Goal: Find specific page/section

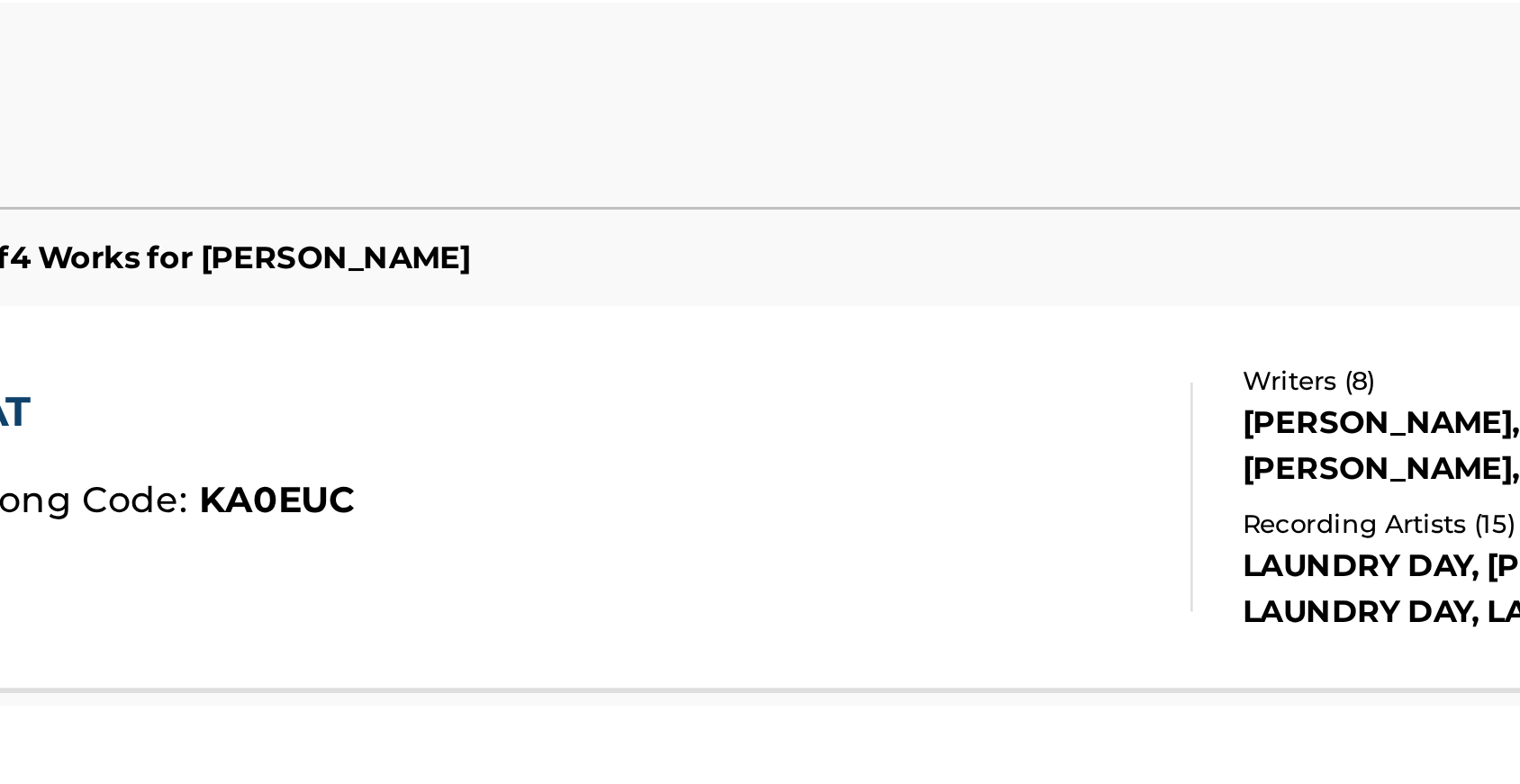
scroll to position [283, 0]
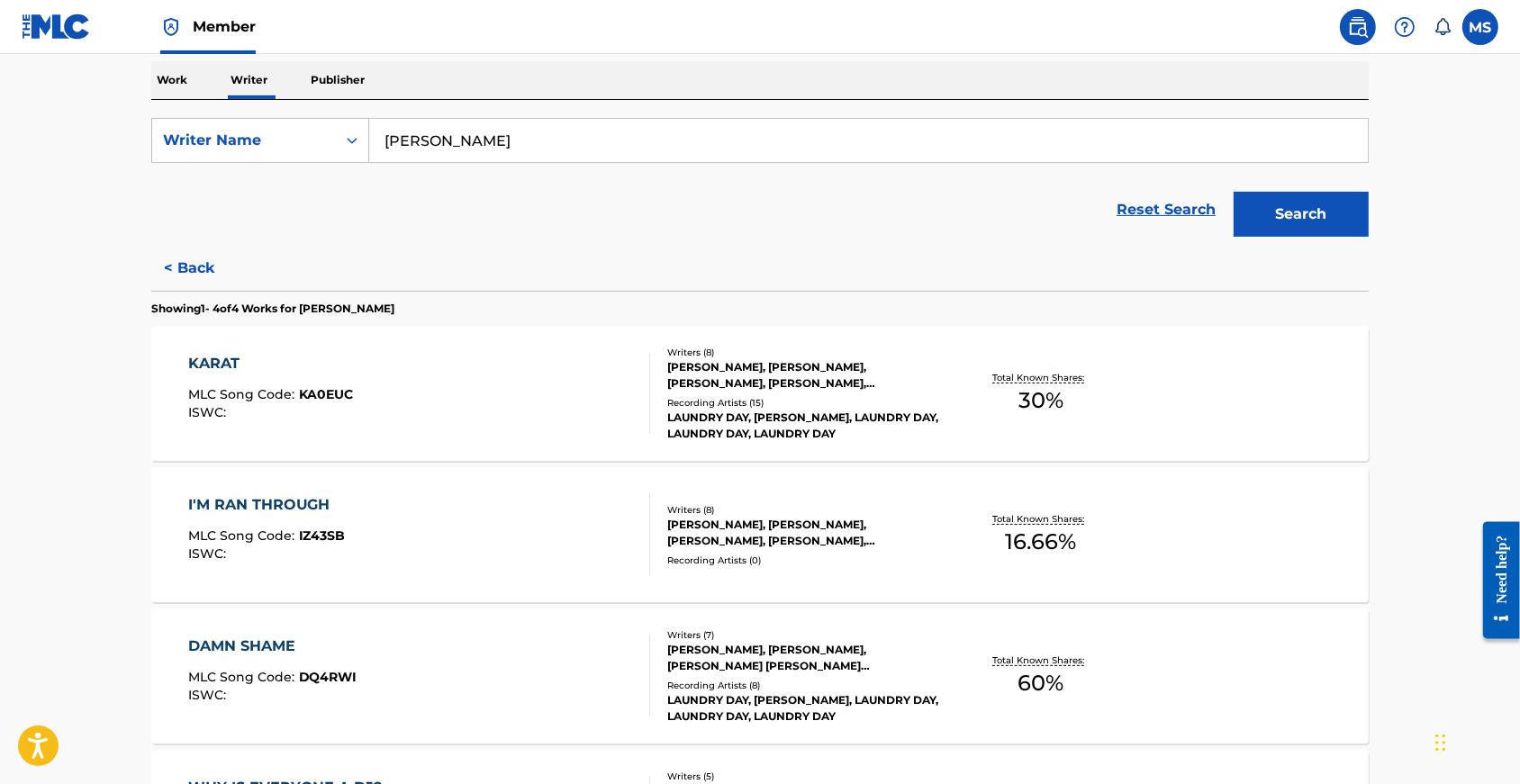
click at [416, 158] on input "[PERSON_NAME]" at bounding box center [868, 141] width 998 height 44
drag, startPoint x: 416, startPoint y: 158, endPoint x: 381, endPoint y: 154, distance: 35.2
click at [381, 154] on input "[PERSON_NAME]" at bounding box center [868, 141] width 998 height 44
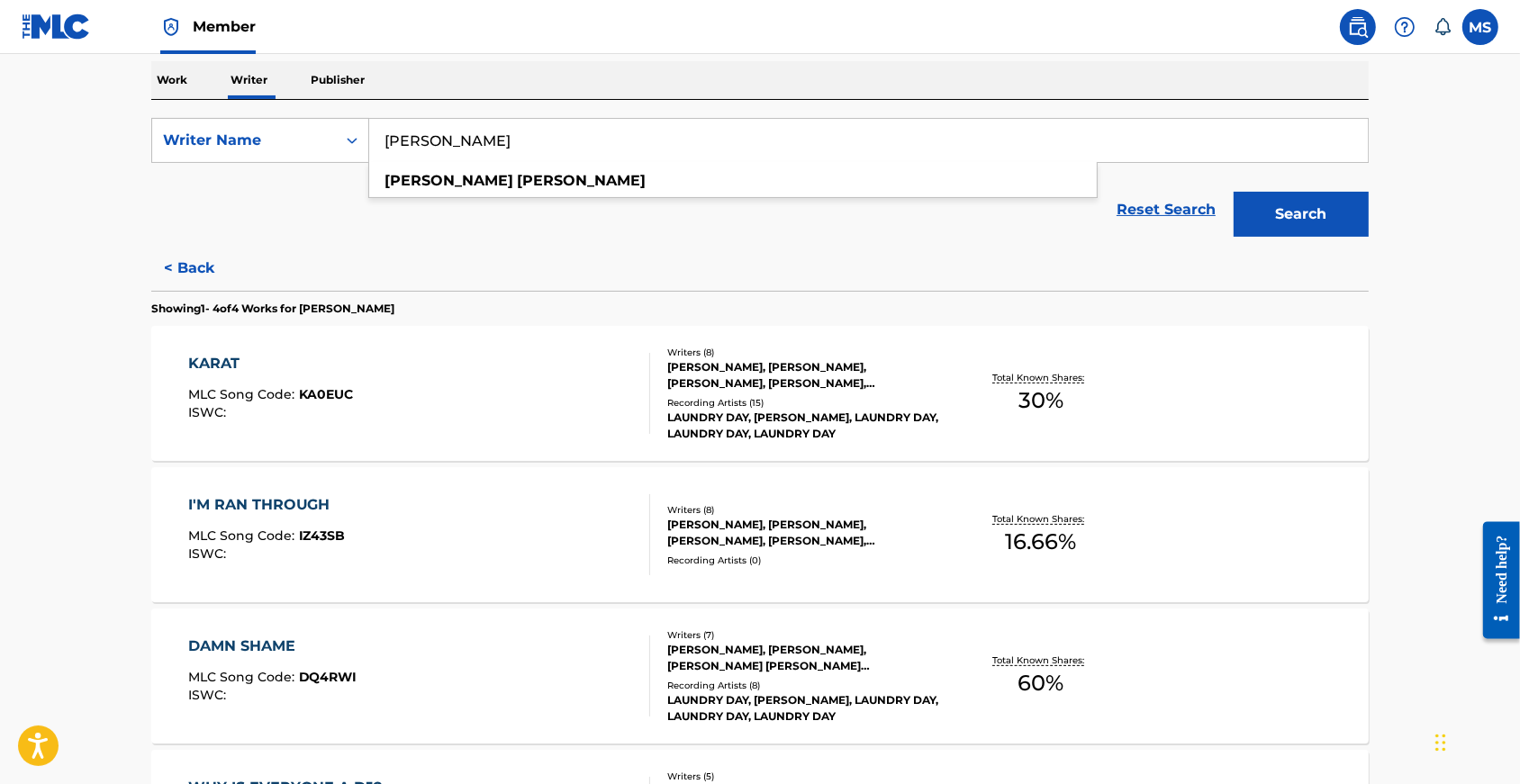
click at [381, 154] on input "[PERSON_NAME]" at bounding box center [868, 141] width 998 height 44
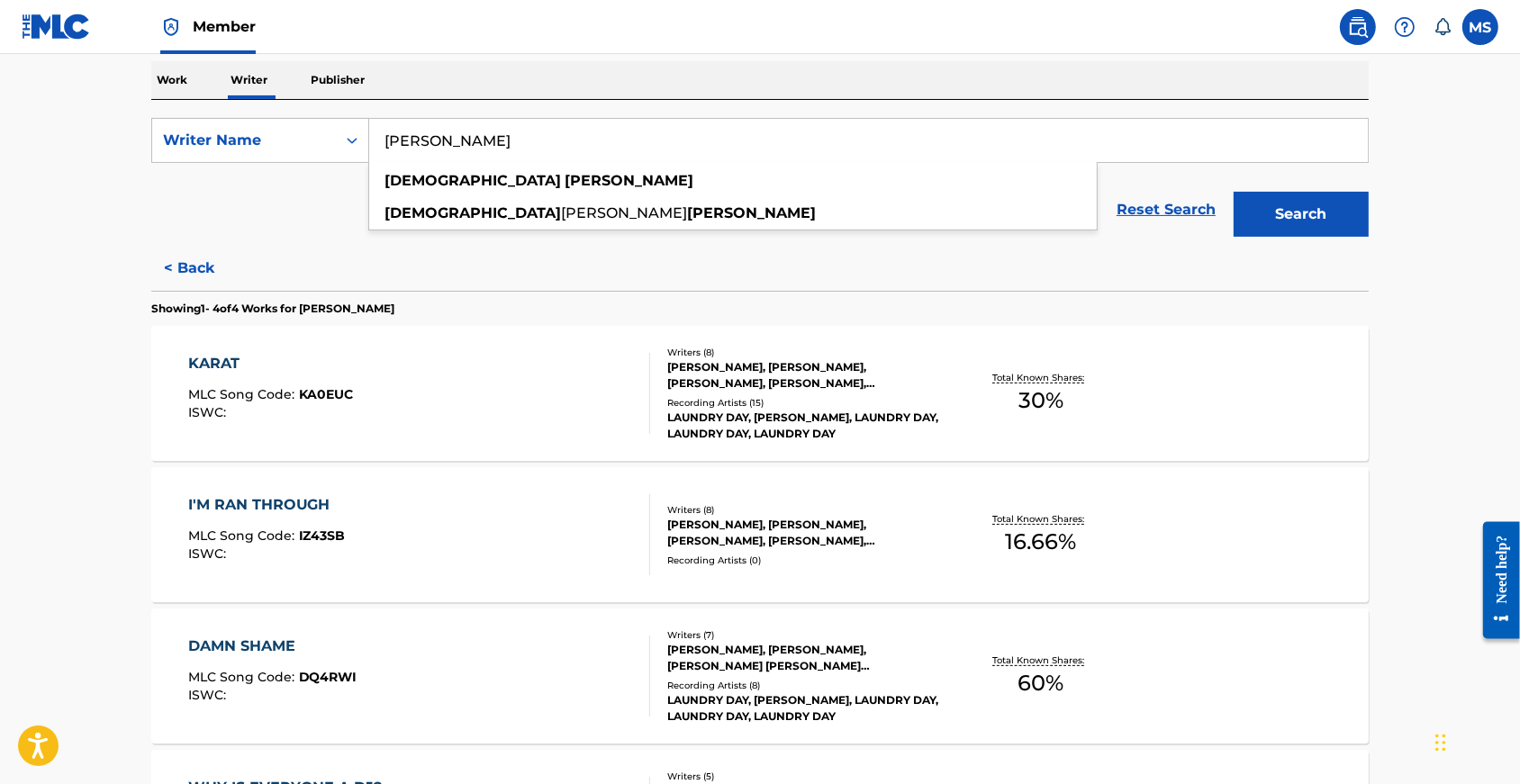
drag, startPoint x: 381, startPoint y: 154, endPoint x: 381, endPoint y: 195, distance: 41.0
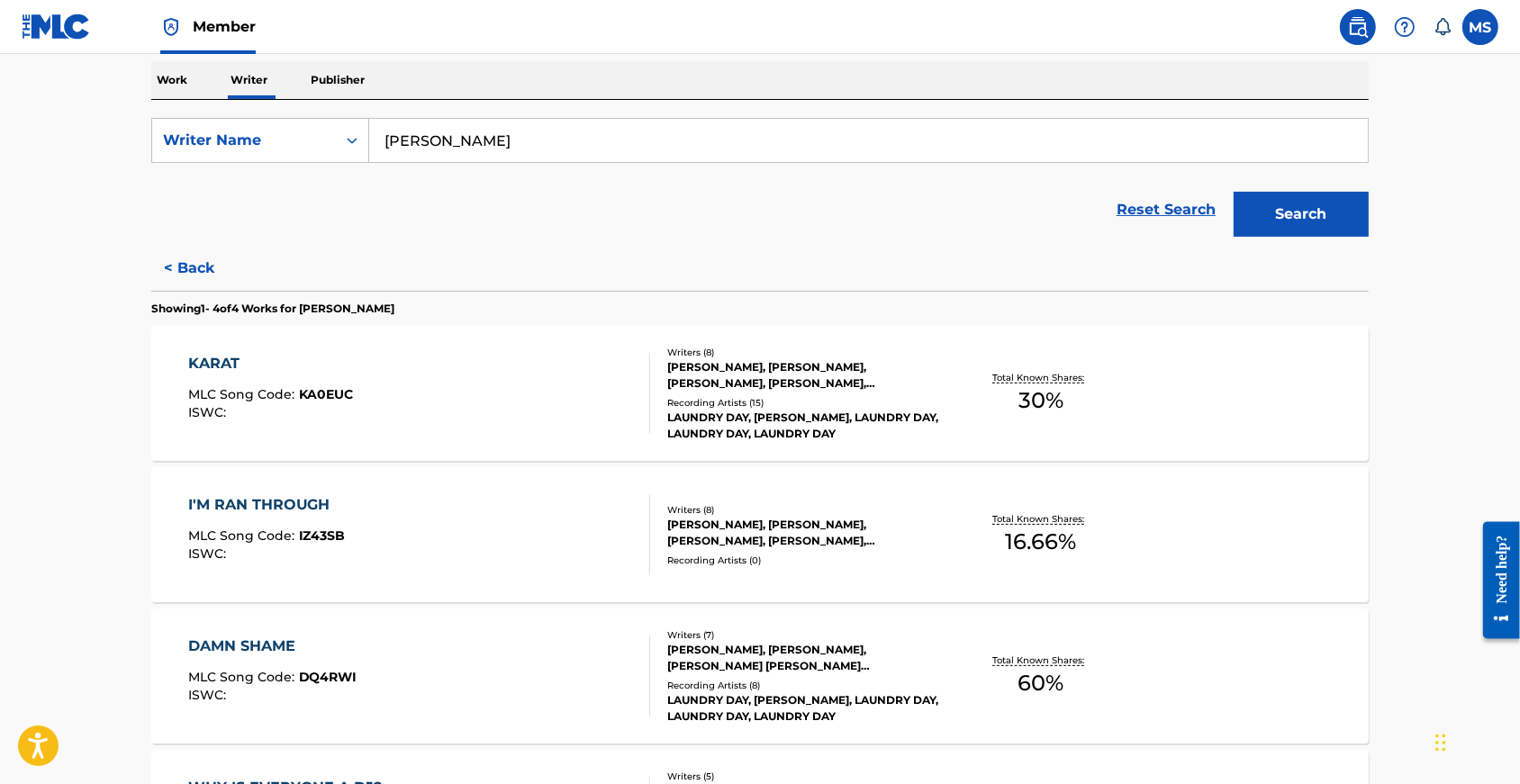
click at [430, 158] on input "[PERSON_NAME]" at bounding box center [868, 141] width 998 height 44
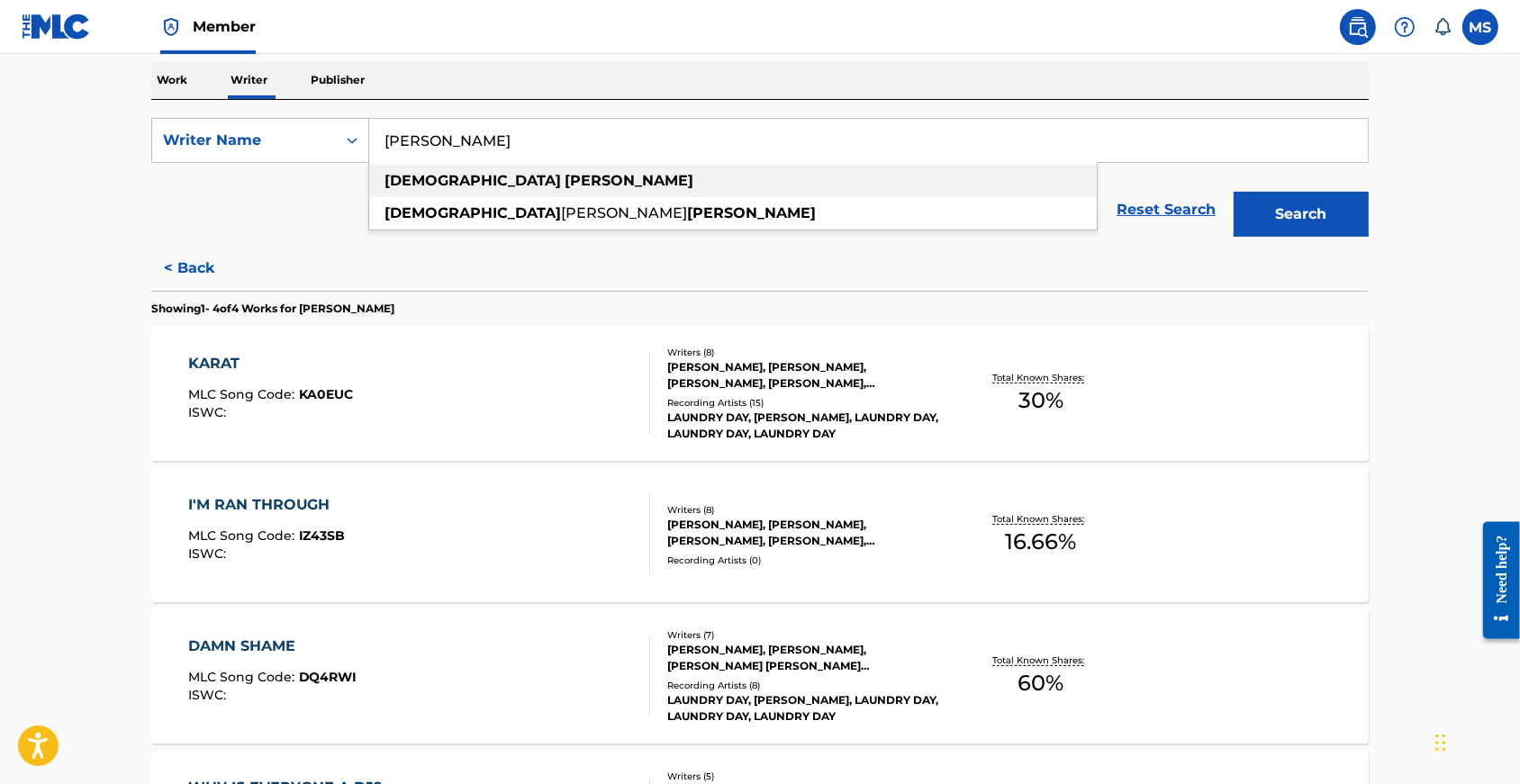
click at [565, 189] on strong "[PERSON_NAME]" at bounding box center [630, 180] width 129 height 17
type input "[PERSON_NAME]"
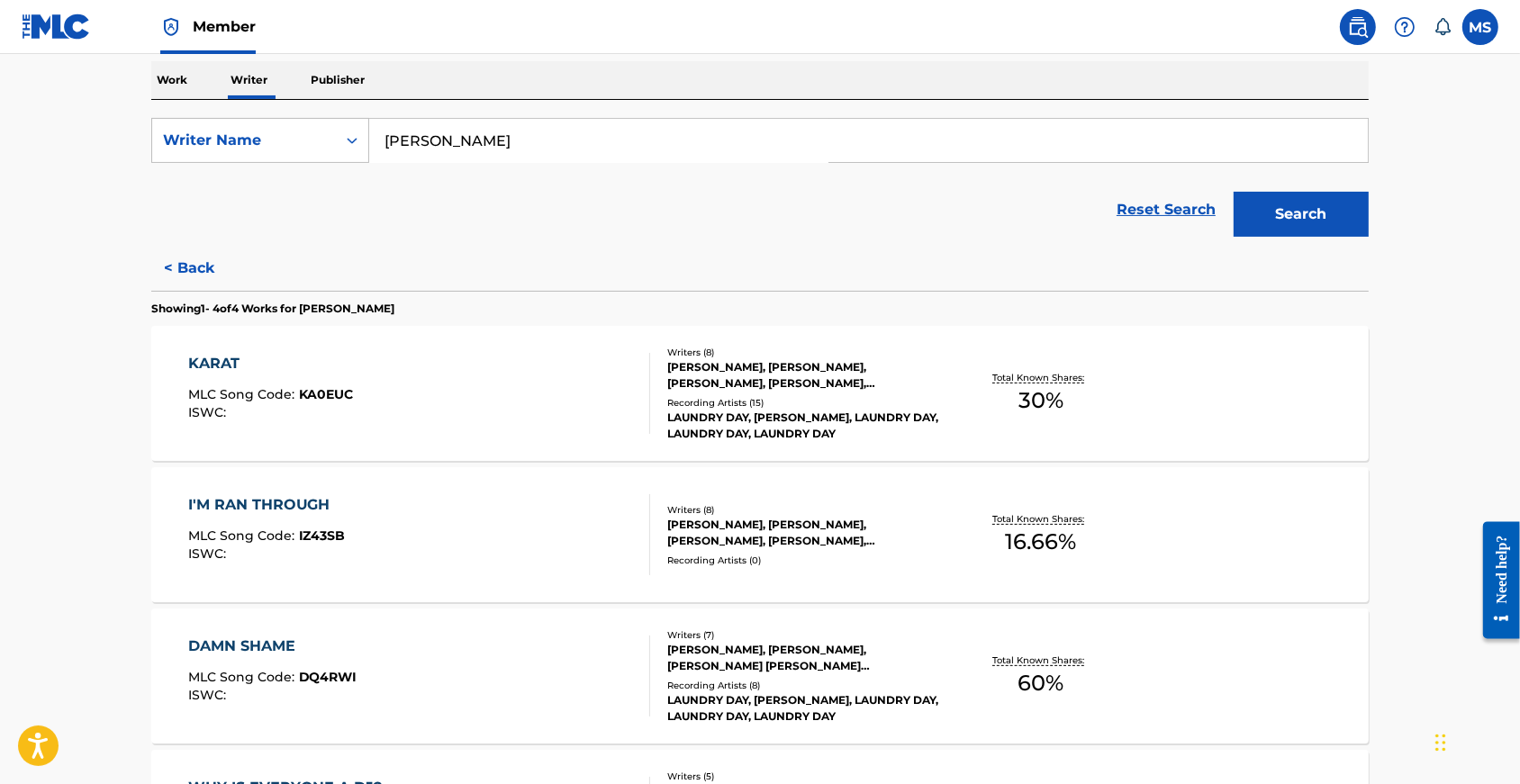
click at [1336, 237] on button "Search" at bounding box center [1301, 214] width 135 height 45
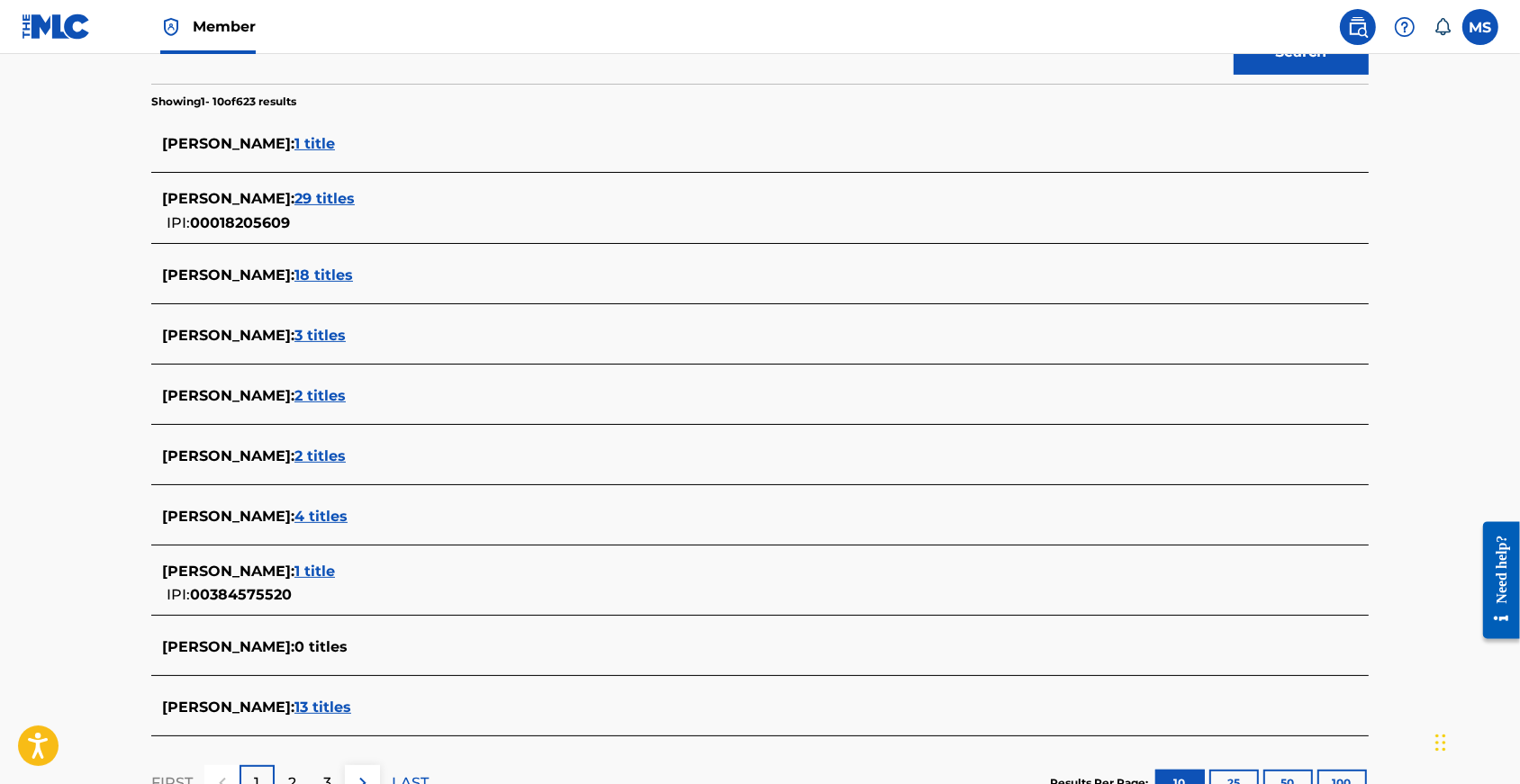
scroll to position [446, 0]
click at [313, 579] on span "1 title" at bounding box center [314, 571] width 41 height 17
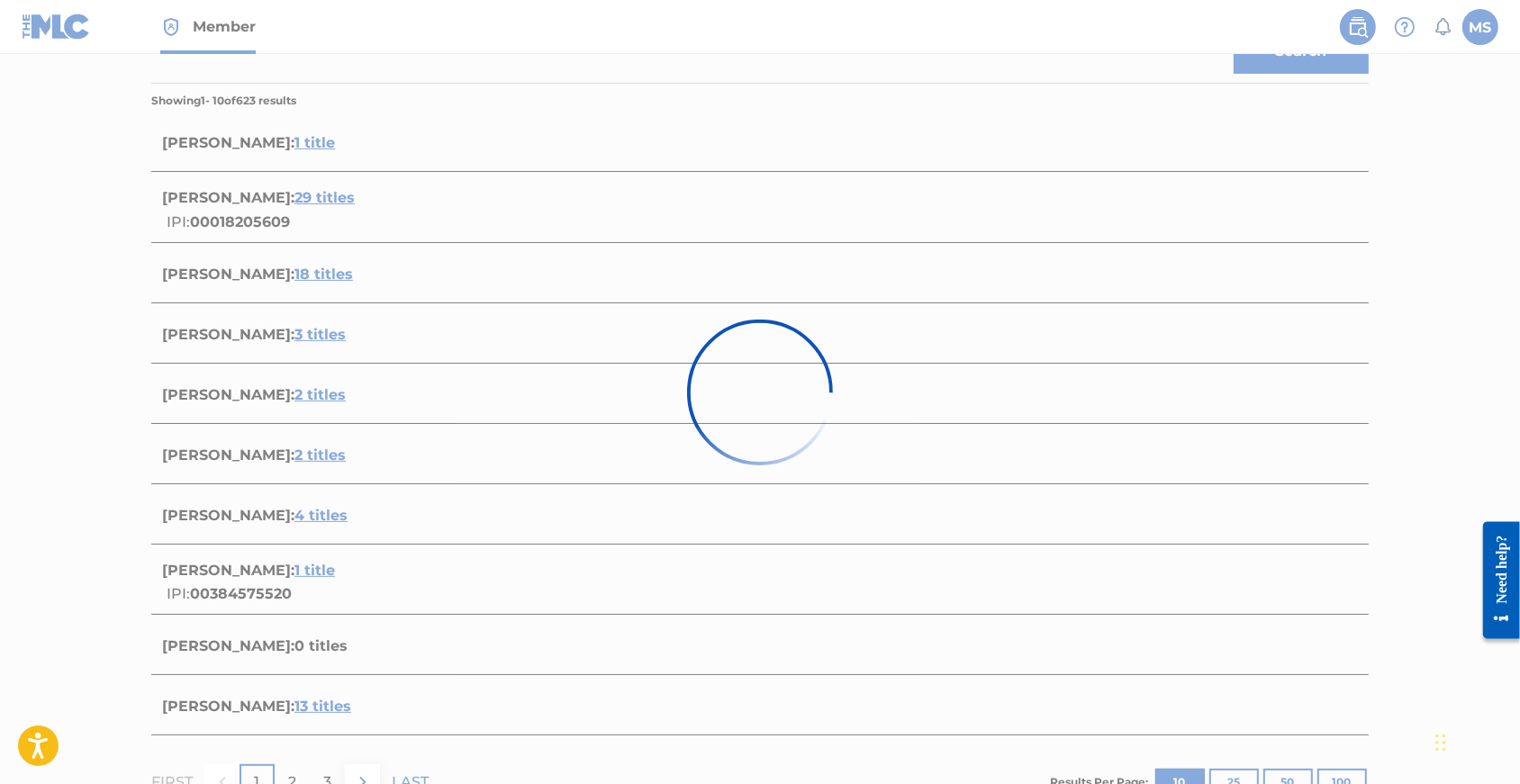
scroll to position [170, 0]
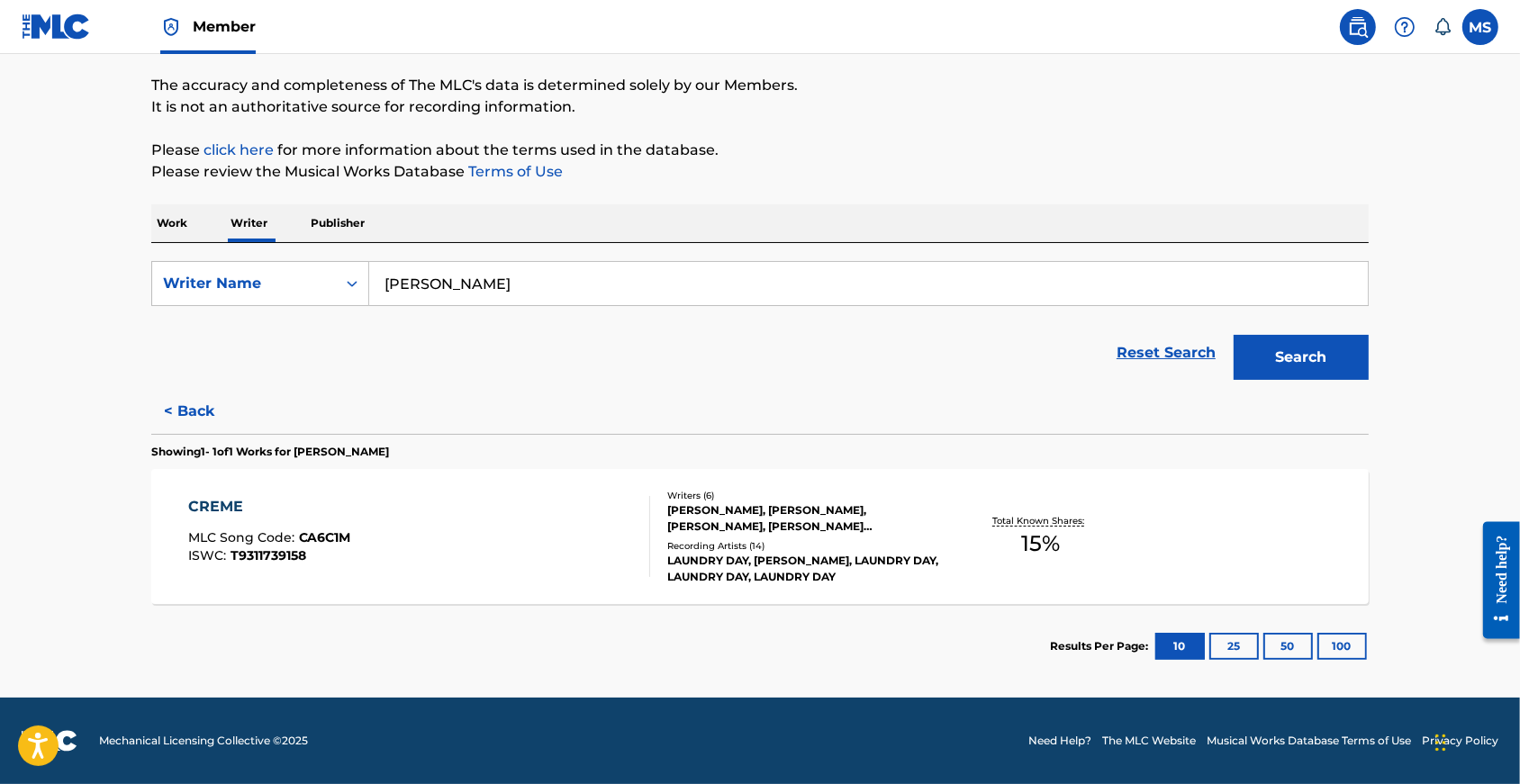
click at [189, 496] on div "CREME" at bounding box center [269, 507] width 163 height 22
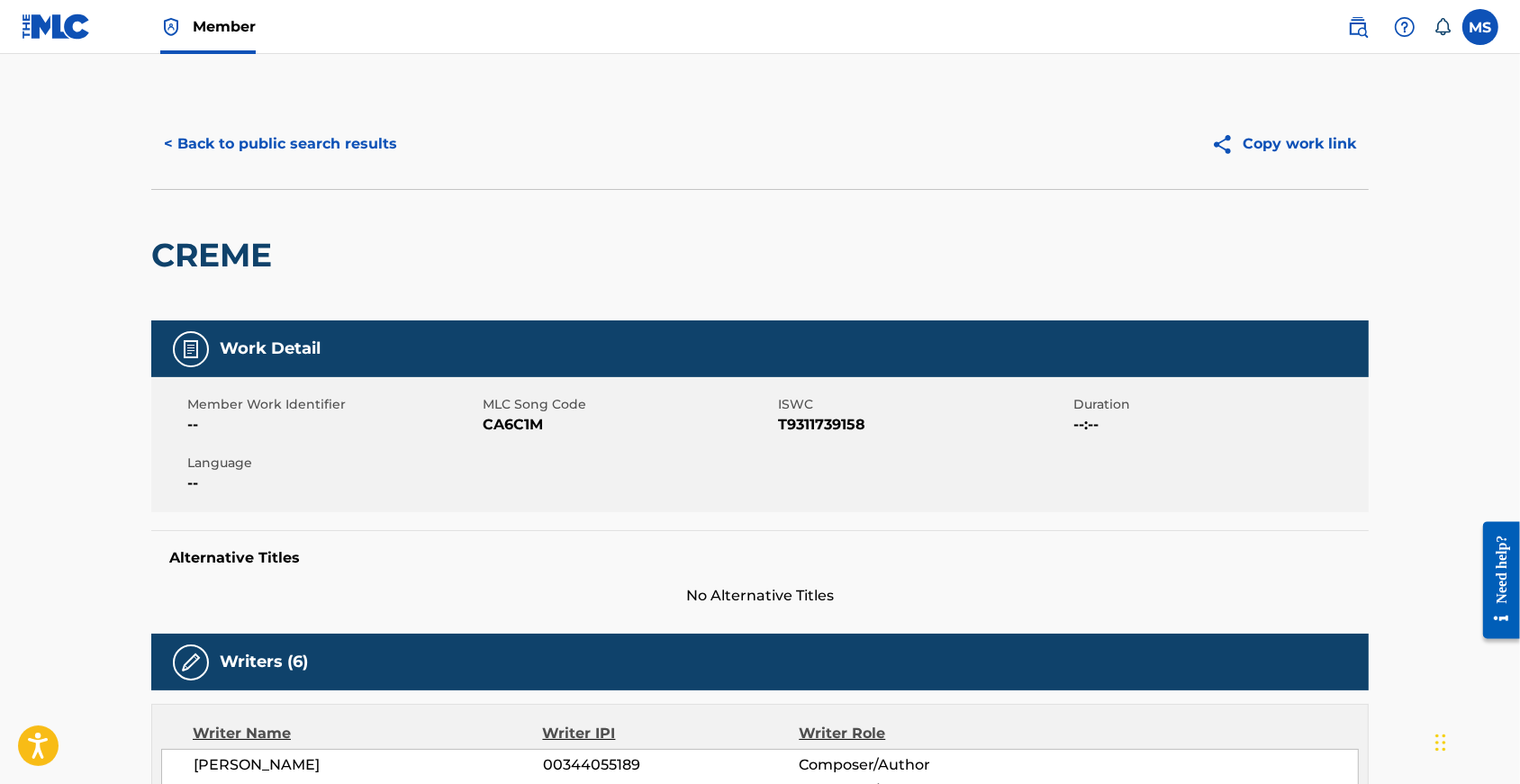
click at [166, 159] on button "< Back to public search results" at bounding box center [281, 144] width 258 height 45
